Goal: Task Accomplishment & Management: Complete application form

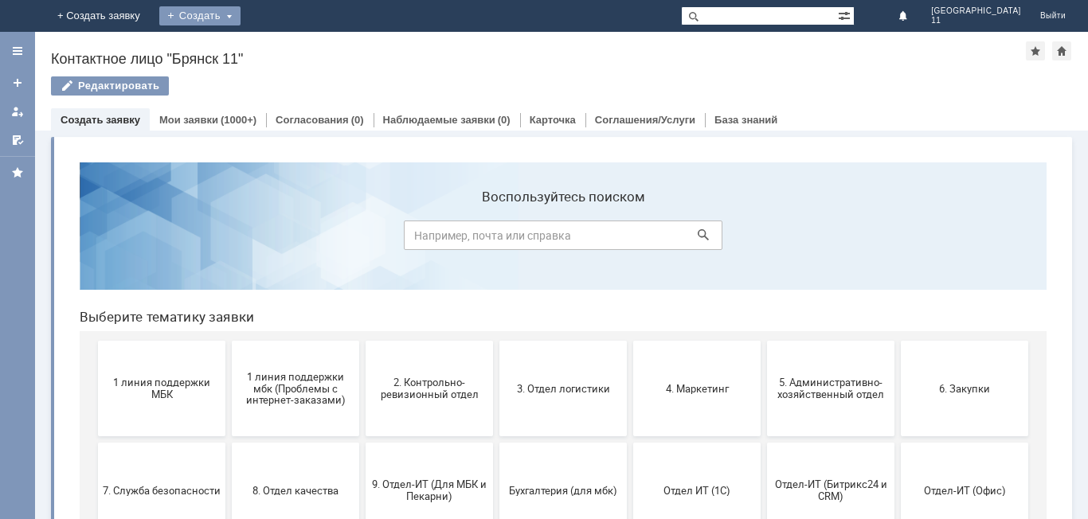
click at [241, 10] on div "Создать" at bounding box center [199, 15] width 81 height 19
click at [296, 54] on link "Заявка" at bounding box center [235, 47] width 121 height 19
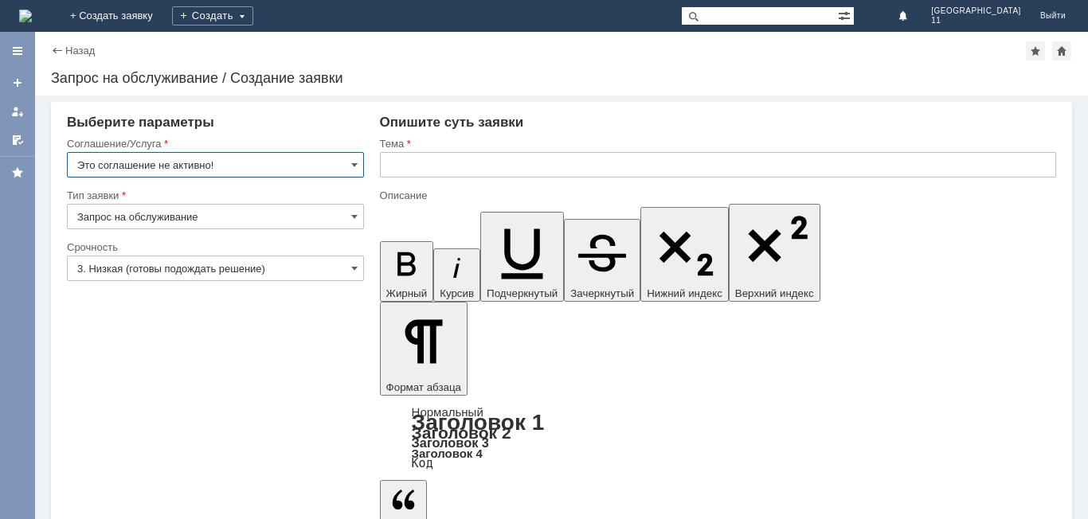
click at [385, 166] on input "text" at bounding box center [718, 164] width 676 height 25
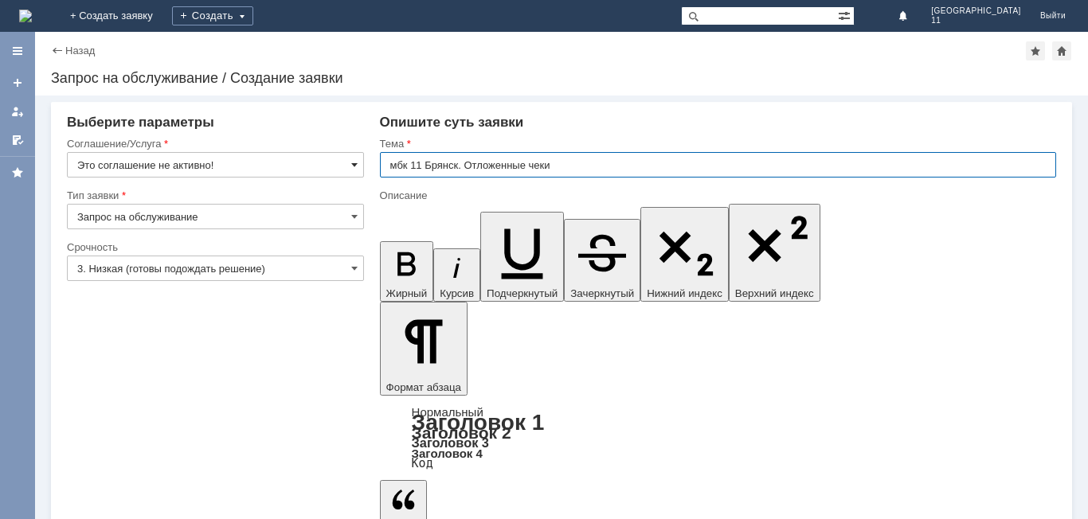
type input "мбк 11 Брянск. Отложенные чеки"
click at [352, 168] on span at bounding box center [354, 164] width 6 height 13
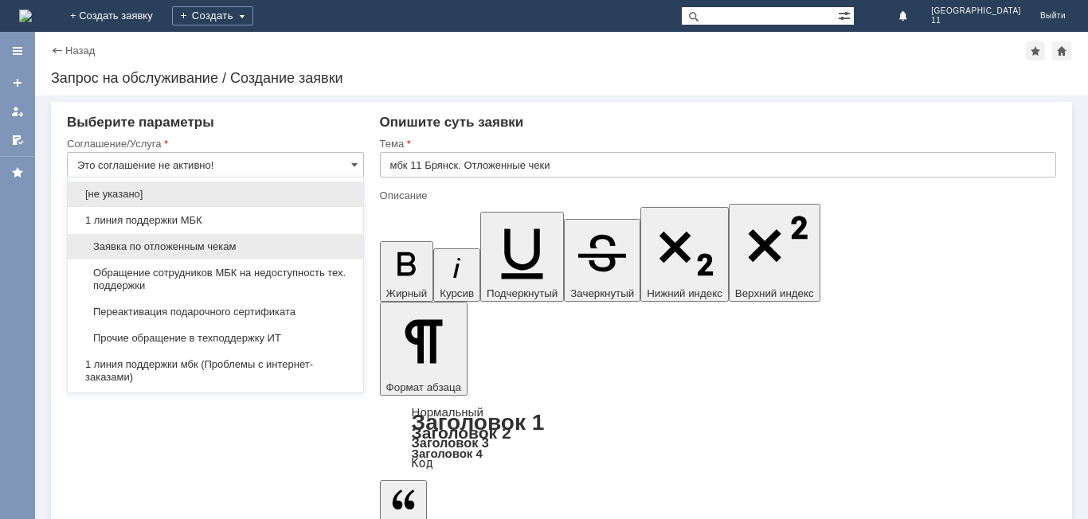
click at [266, 246] on span "Заявка по отложенным чекам" at bounding box center [215, 247] width 276 height 13
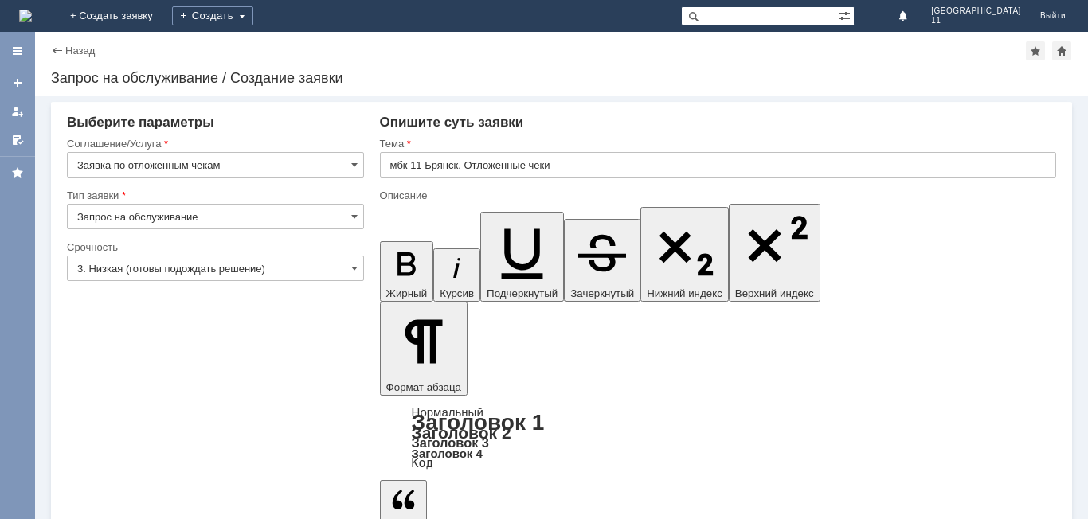
type input "Заявка по отложенным чекам"
click at [358, 269] on input "3. Низкая (готовы подождать решение)" at bounding box center [215, 268] width 297 height 25
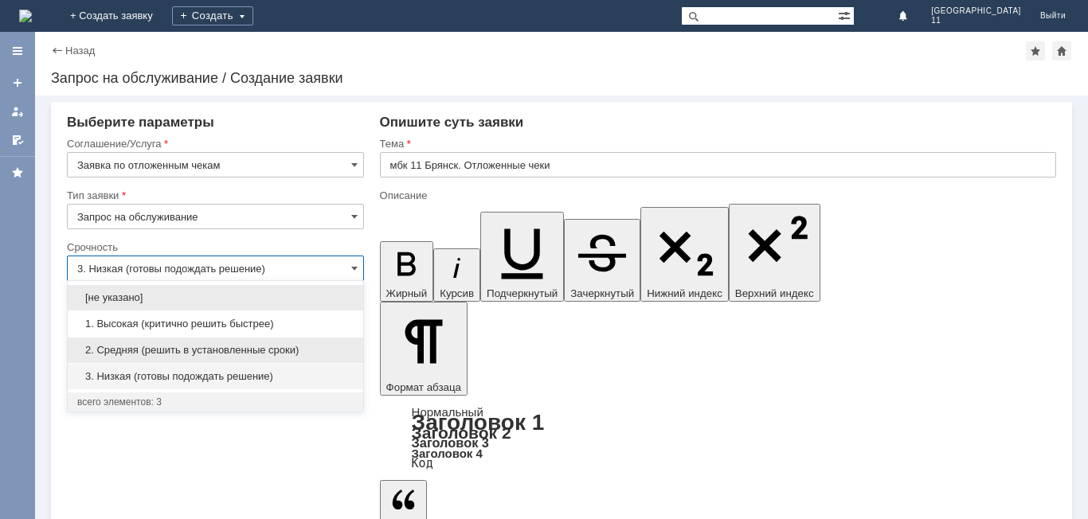
click at [272, 349] on span "2. Средняя (решить в установленные сроки)" at bounding box center [215, 350] width 276 height 13
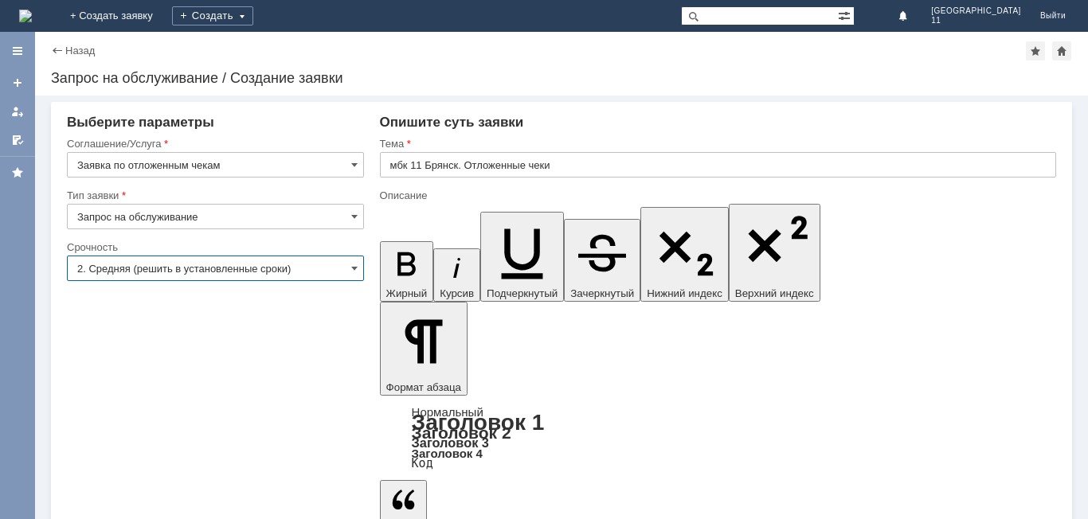
type input "2. Средняя (решить в установленные сроки)"
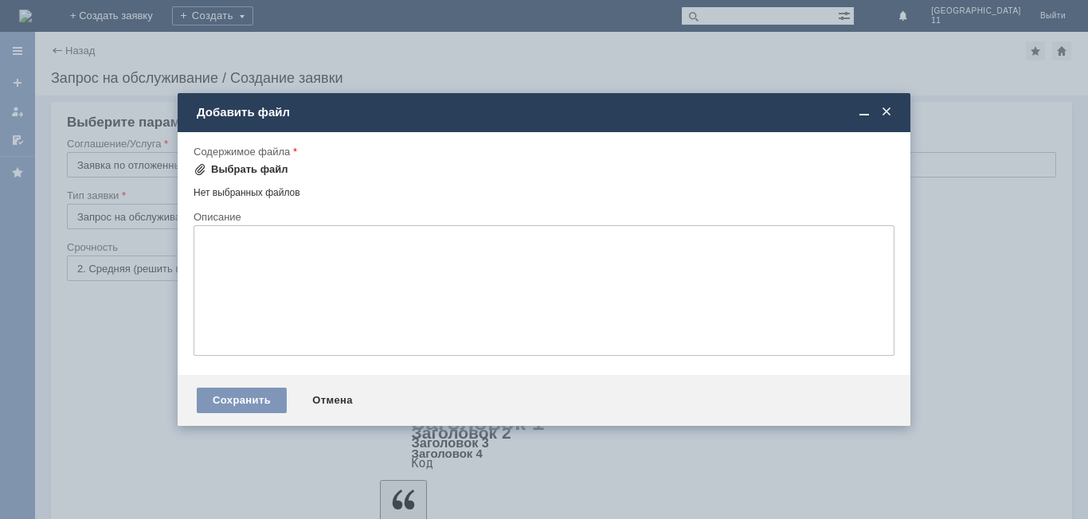
click at [268, 169] on div "Выбрать файл" at bounding box center [249, 169] width 77 height 13
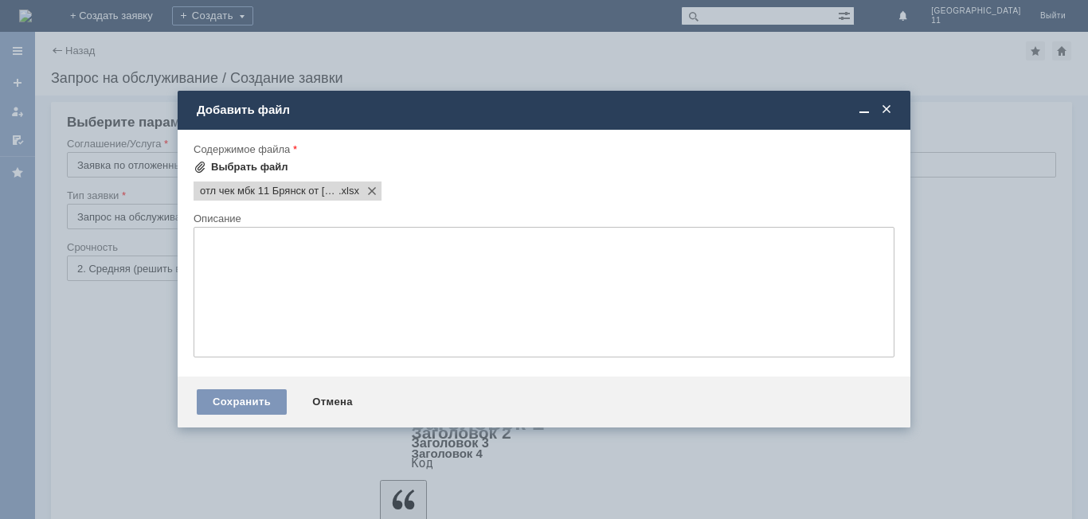
scroll to position [0, 0]
click at [260, 405] on div "Сохранить" at bounding box center [242, 401] width 90 height 25
